Goal: Navigation & Orientation: Find specific page/section

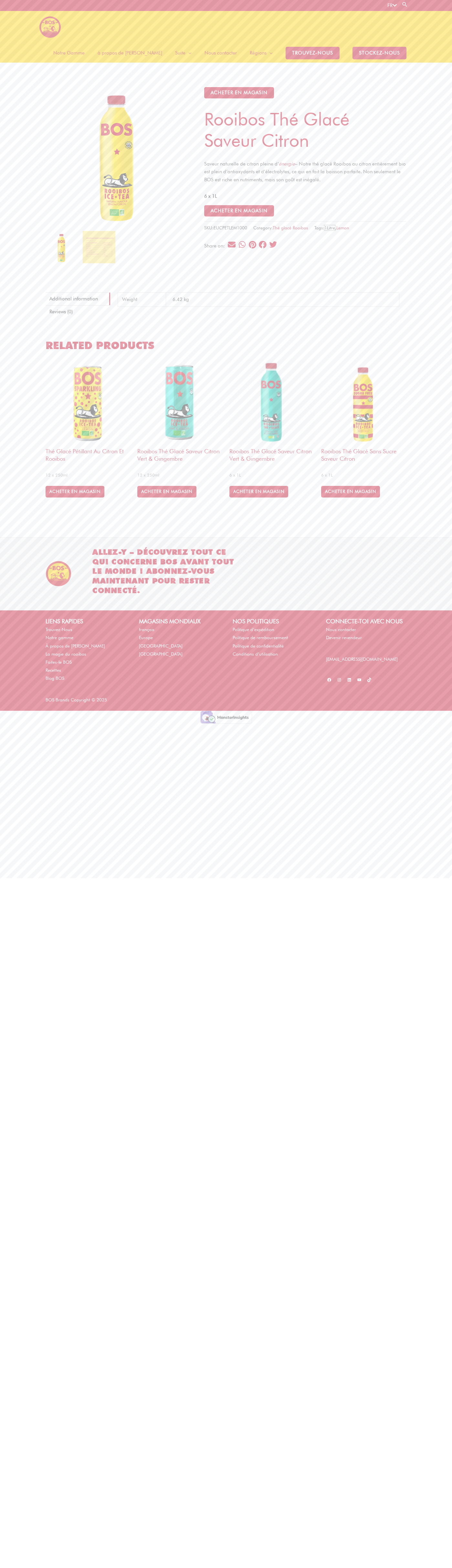
click at [334, 225] on link "1Litre" at bounding box center [329, 228] width 10 height 5
click at [84, 6] on div "FR Search for: Search" at bounding box center [227, 5] width 372 height 11
click at [436, 15] on div "Main Menu Notre Gamme à propos de BOS Suite Menu Toggle La magie du rooibos Fai…" at bounding box center [226, 37] width 452 height 52
click at [31, 724] on html "Skip to content FR Search for: Search Main Menu Notre Gamme à propos de BOS Sui…" at bounding box center [226, 362] width 452 height 724
click at [26, 724] on html "Skip to content FR Search for: Search Main Menu Notre Gamme à propos de BOS Sui…" at bounding box center [226, 362] width 452 height 724
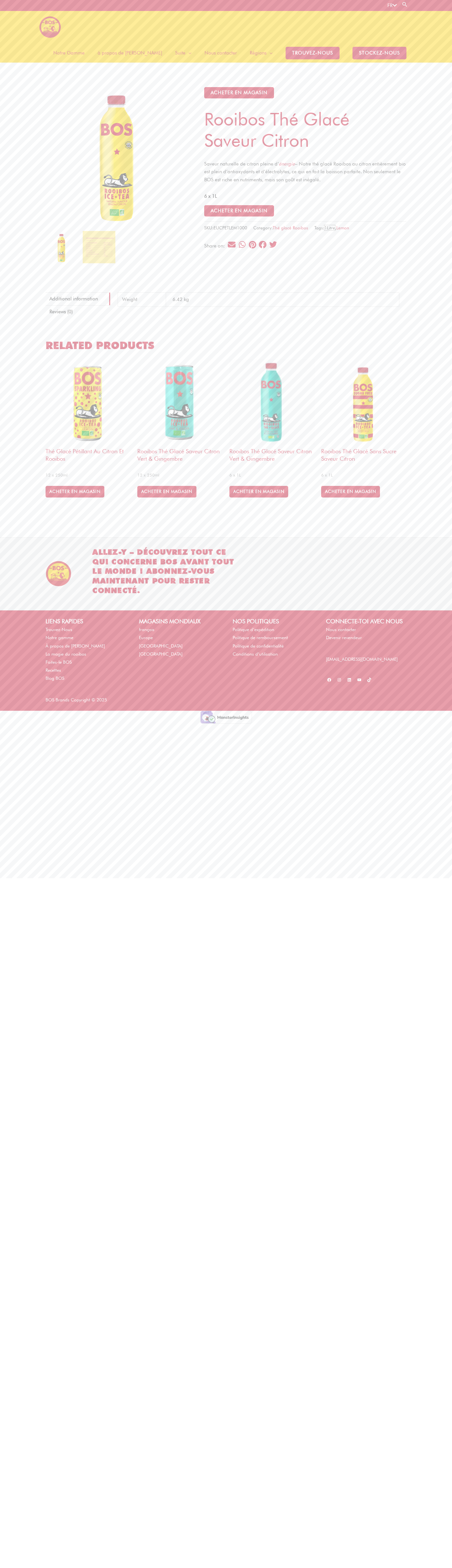
click at [334, 225] on link "1Litre" at bounding box center [329, 228] width 10 height 5
